Goal: Task Accomplishment & Management: Use online tool/utility

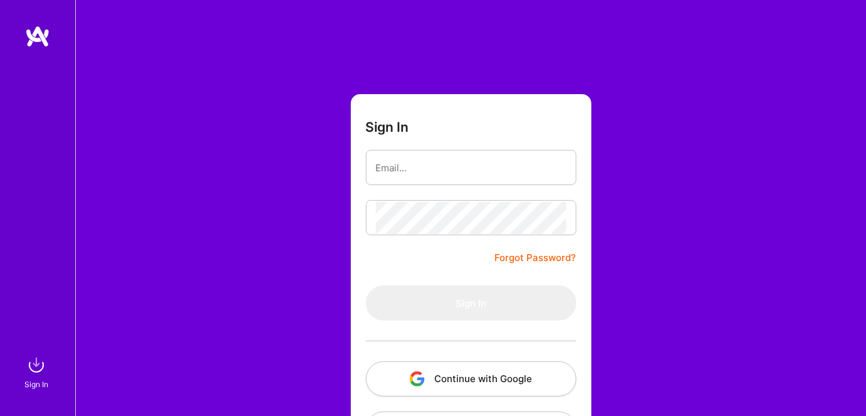
type input "[EMAIL_ADDRESS][DOMAIN_NAME]"
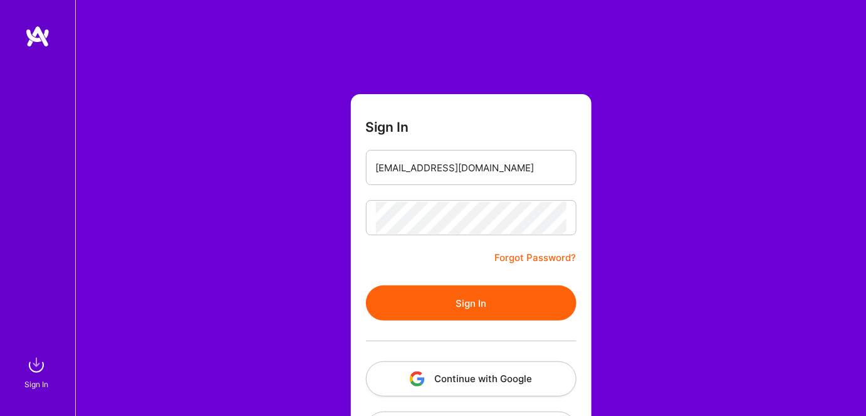
click at [400, 302] on button "Sign In" at bounding box center [471, 302] width 211 height 35
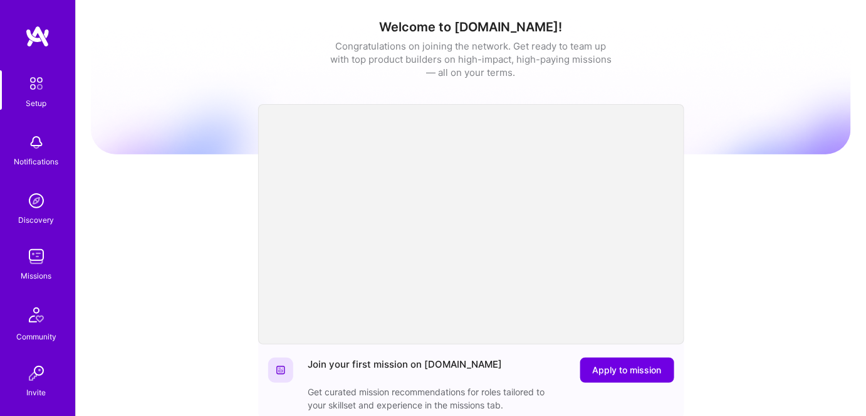
click at [30, 263] on img at bounding box center [36, 256] width 25 height 25
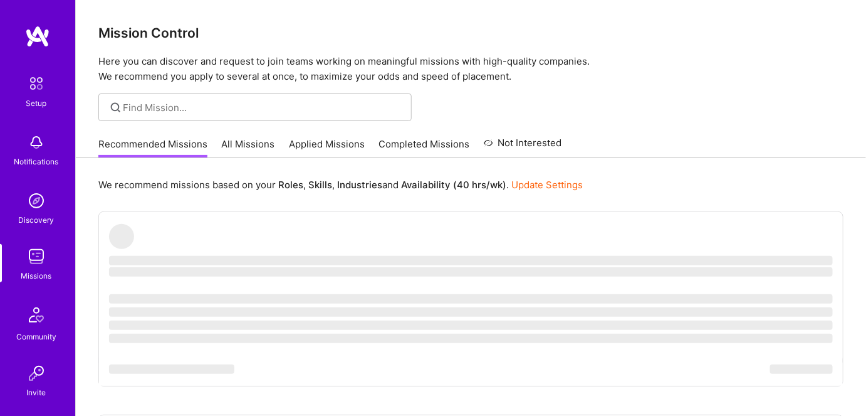
click at [246, 147] on link "All Missions" at bounding box center [248, 147] width 53 height 21
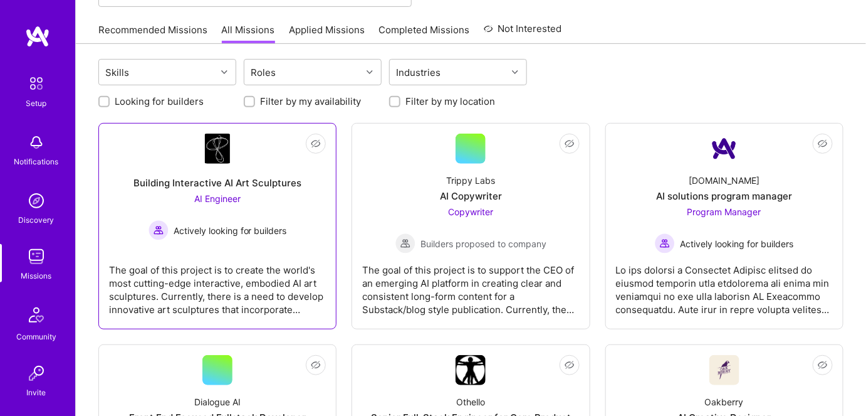
scroll to position [113, 0]
click at [221, 234] on span "Actively looking for builders" at bounding box center [230, 230] width 113 height 13
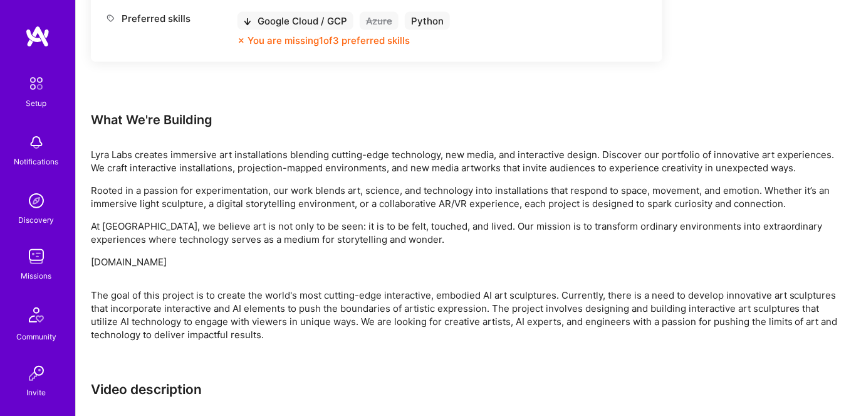
scroll to position [678, 0]
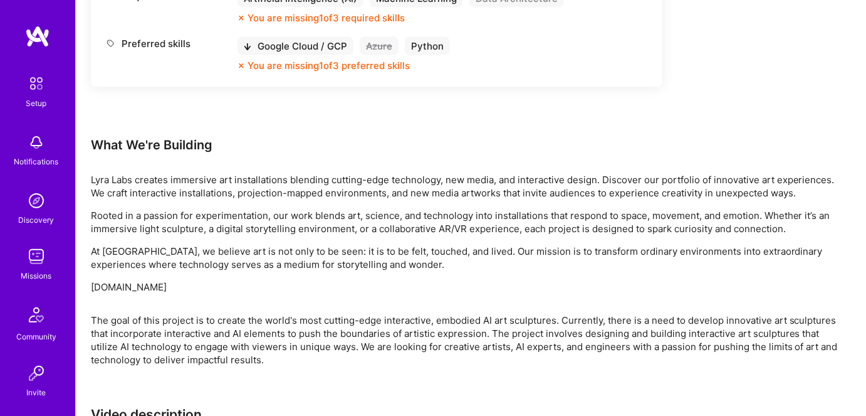
click at [523, 320] on div "The goal of this project is to create the world's most cutting-edge interactive…" at bounding box center [467, 340] width 752 height 53
click at [406, 320] on div "The goal of this project is to create the world's most cutting-edge interactive…" at bounding box center [467, 340] width 752 height 53
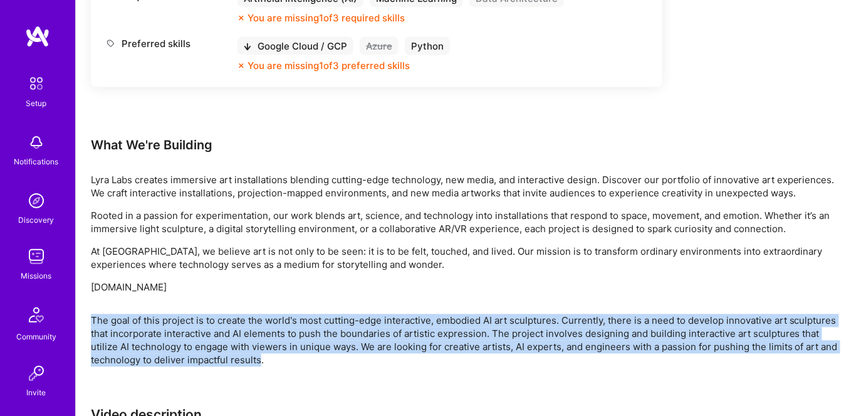
drag, startPoint x: 92, startPoint y: 318, endPoint x: 259, endPoint y: 360, distance: 172.1
click at [259, 360] on div "The goal of this project is to create the world's most cutting-edge interactive…" at bounding box center [467, 340] width 752 height 53
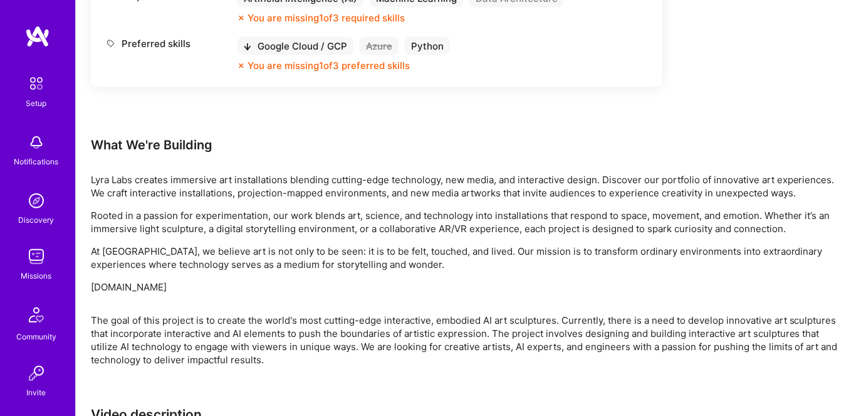
click at [509, 234] on p "Rooted in a passion for experimentation, our work blends art, science, and tech…" at bounding box center [467, 222] width 752 height 26
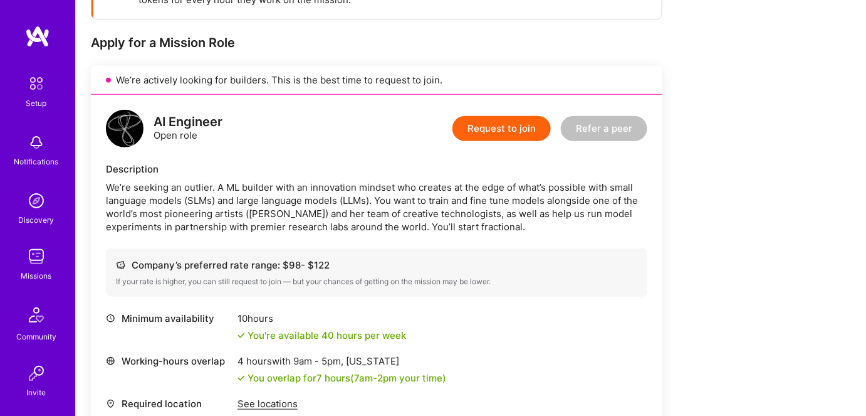
scroll to position [285, 0]
